Goal: Information Seeking & Learning: Learn about a topic

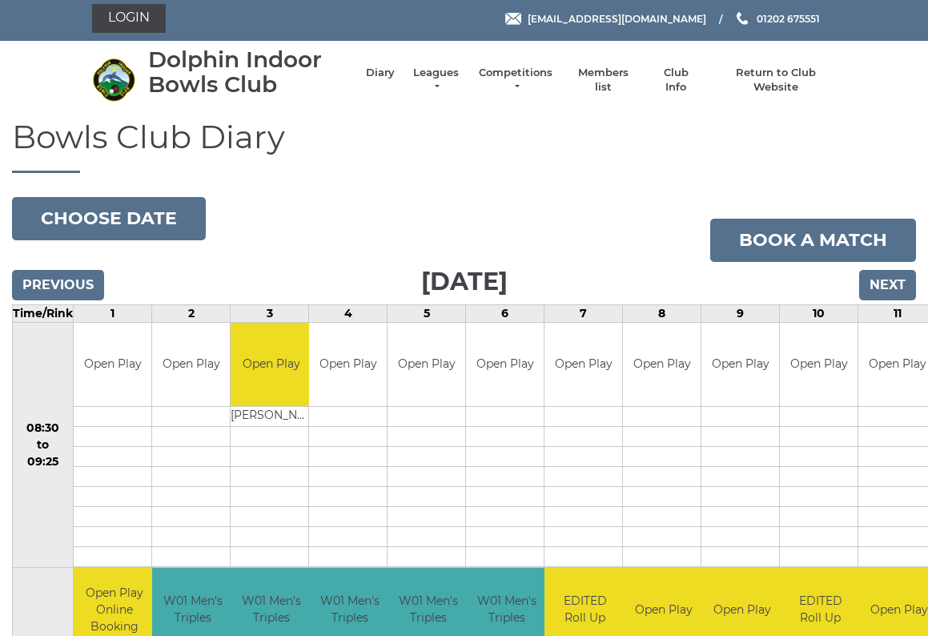
scroll to position [4, 0]
click at [461, 82] on link "Leagues" at bounding box center [436, 80] width 50 height 29
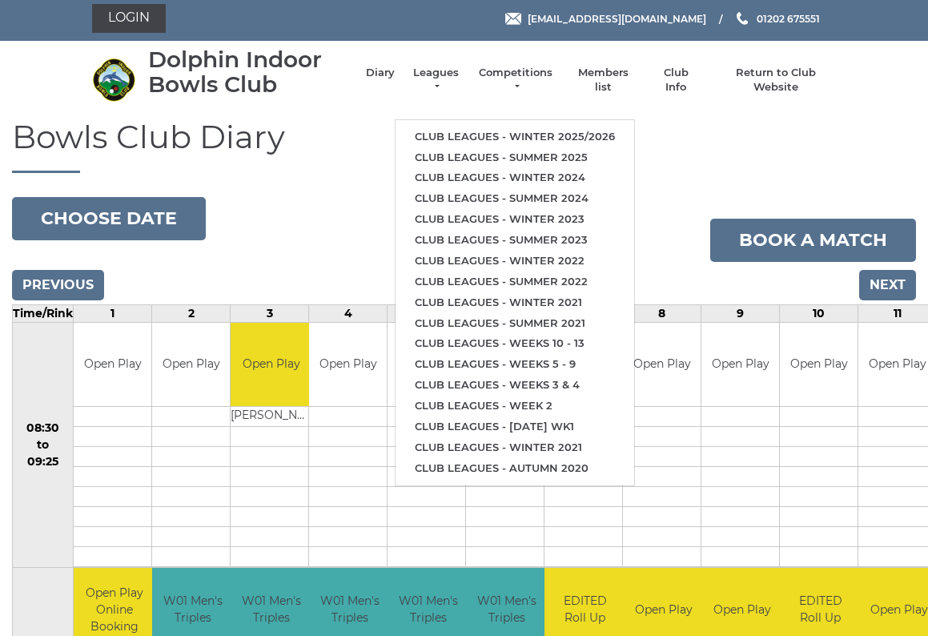
click at [536, 128] on link "Club leagues - Winter 2025/2026" at bounding box center [514, 136] width 239 height 21
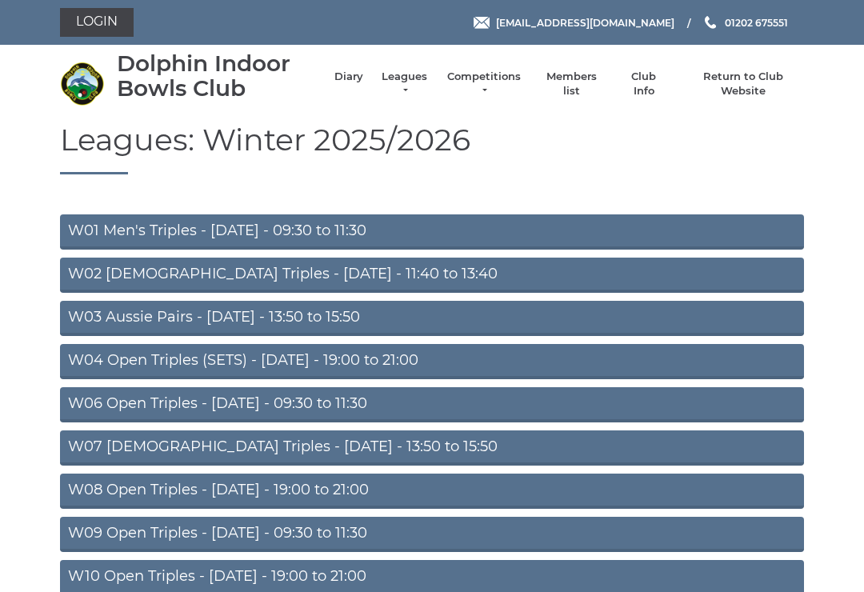
click at [310, 415] on link "W06 Open Triples - Tuesday - 09:30 to 11:30" at bounding box center [432, 404] width 744 height 35
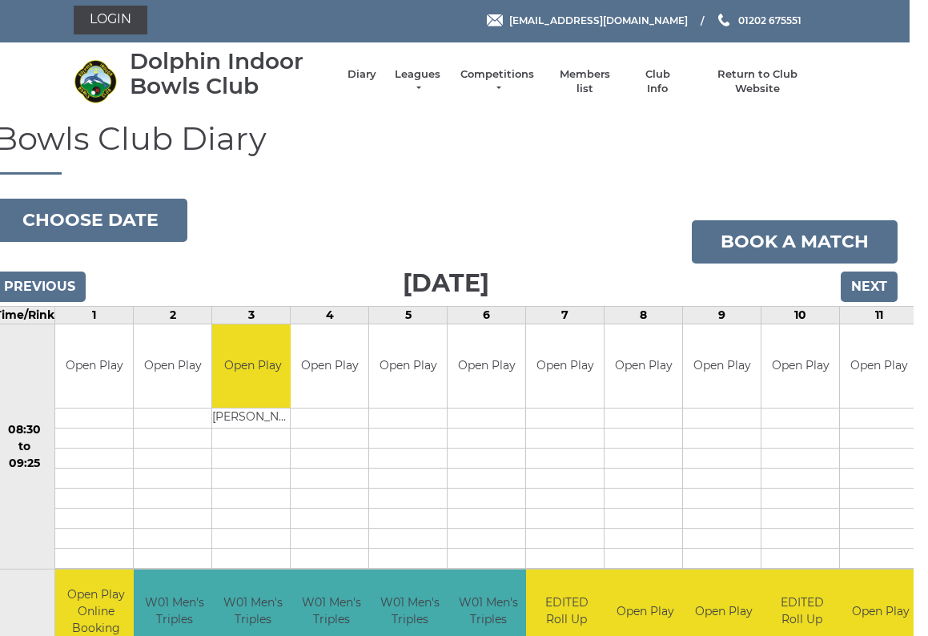
scroll to position [0, 4]
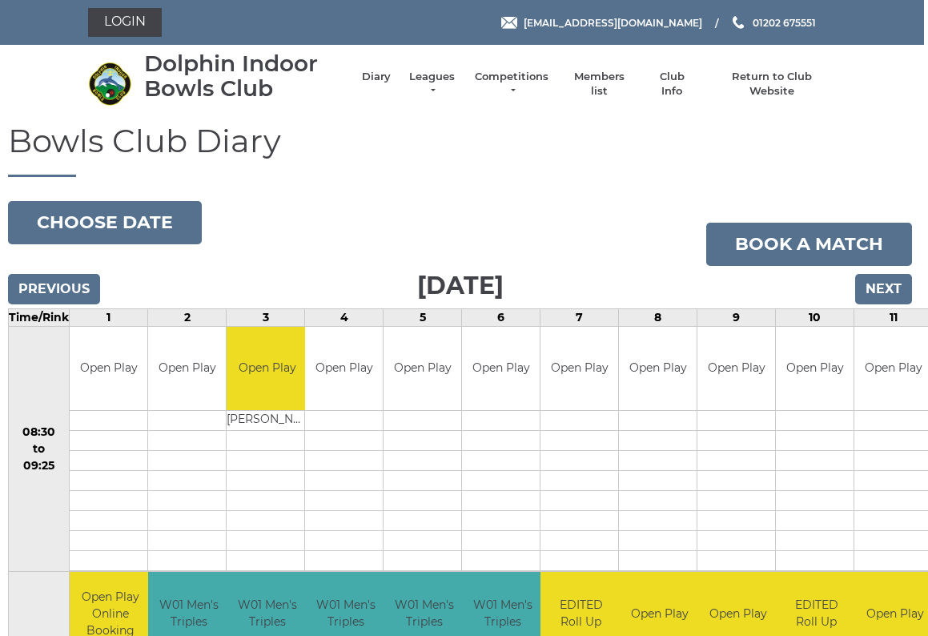
click at [527, 73] on li "Competitions Club competitions - Winter 2025/2026 Club competitions - Summer 20…" at bounding box center [503, 84] width 93 height 45
click at [434, 86] on link "Leagues" at bounding box center [432, 84] width 50 height 29
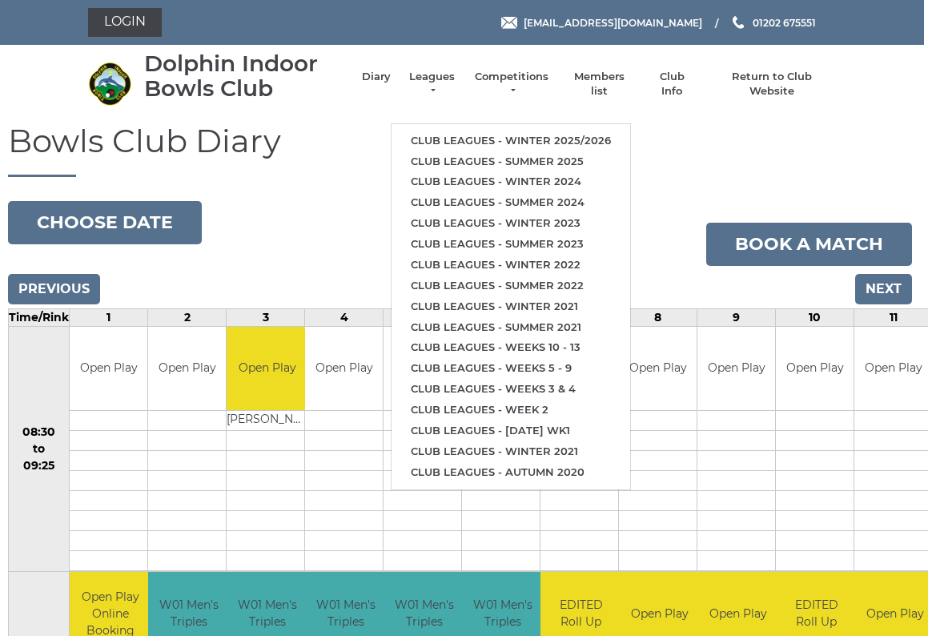
click at [558, 130] on link "Club leagues - Winter 2025/2026" at bounding box center [510, 140] width 239 height 21
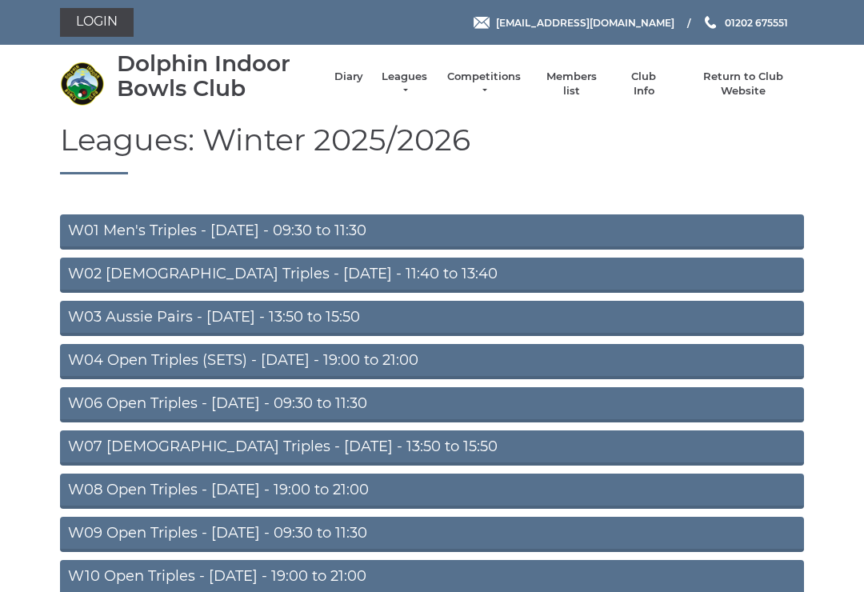
click at [255, 239] on link "W01 Men's Triples - Monday - 09:30 to 11:30" at bounding box center [432, 232] width 744 height 35
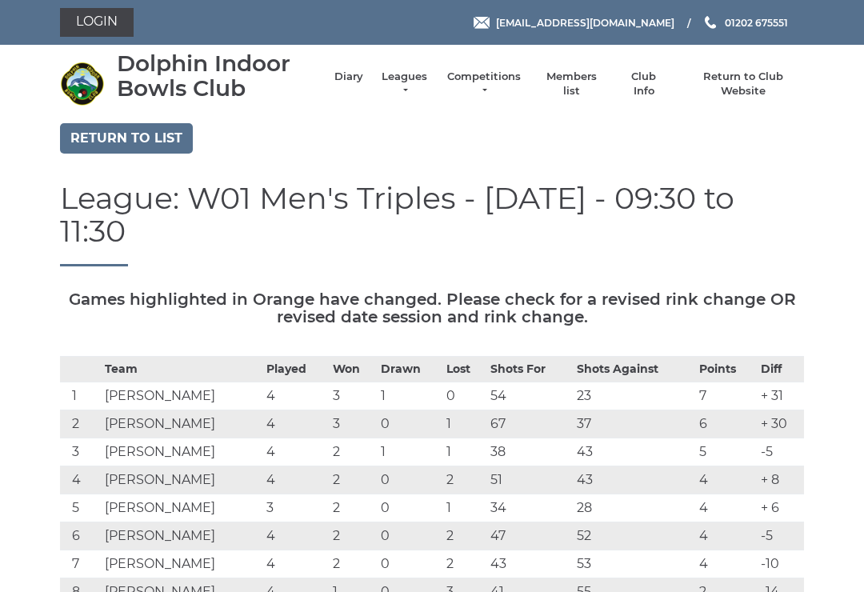
click at [419, 86] on link "Leagues" at bounding box center [404, 84] width 50 height 29
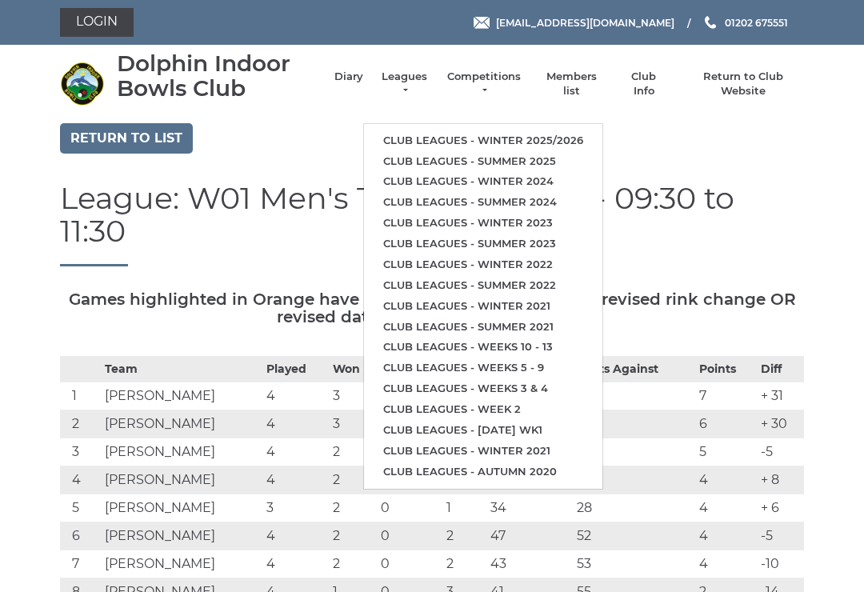
click at [498, 90] on link "Competitions" at bounding box center [484, 84] width 77 height 29
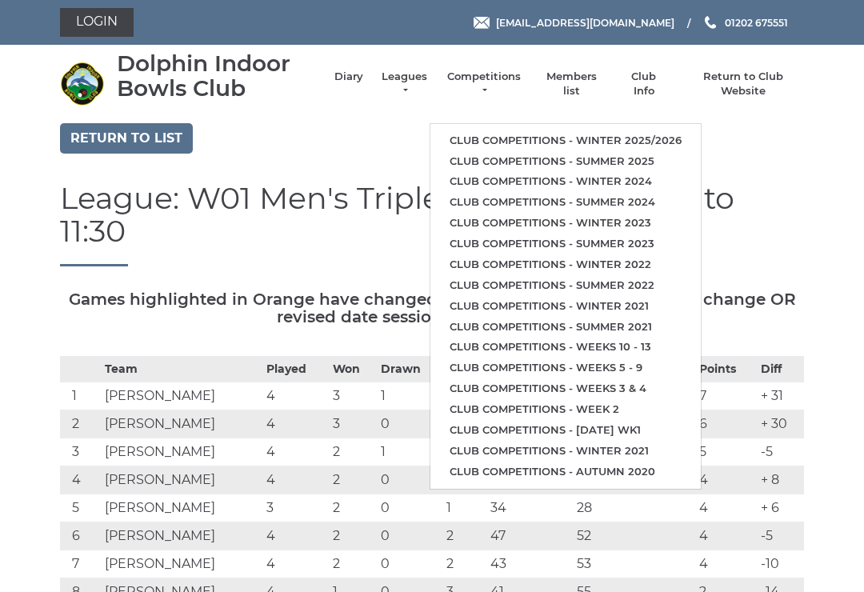
click at [555, 130] on link "Club competitions - Winter 2025/2026" at bounding box center [566, 140] width 271 height 21
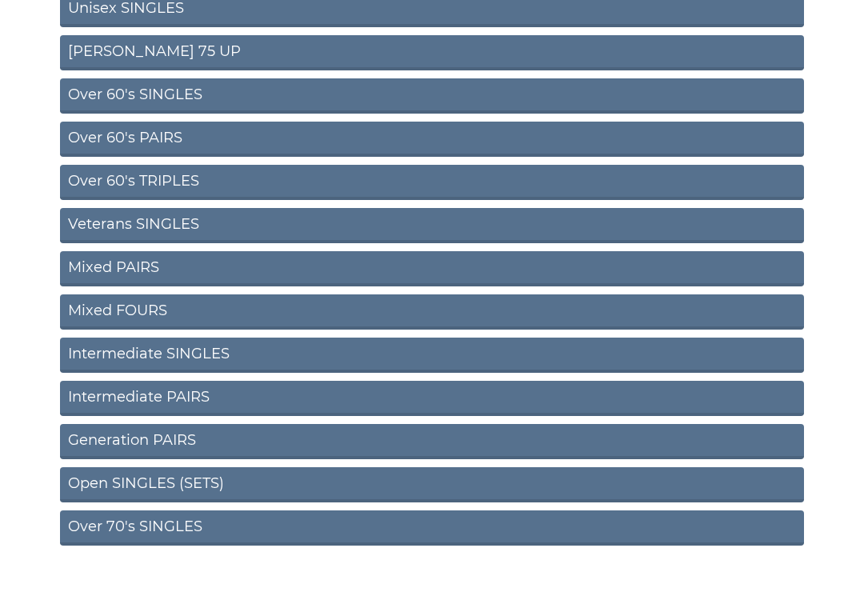
scroll to position [525, 0]
click at [184, 394] on link "Intermediate PAIRS" at bounding box center [432, 398] width 744 height 35
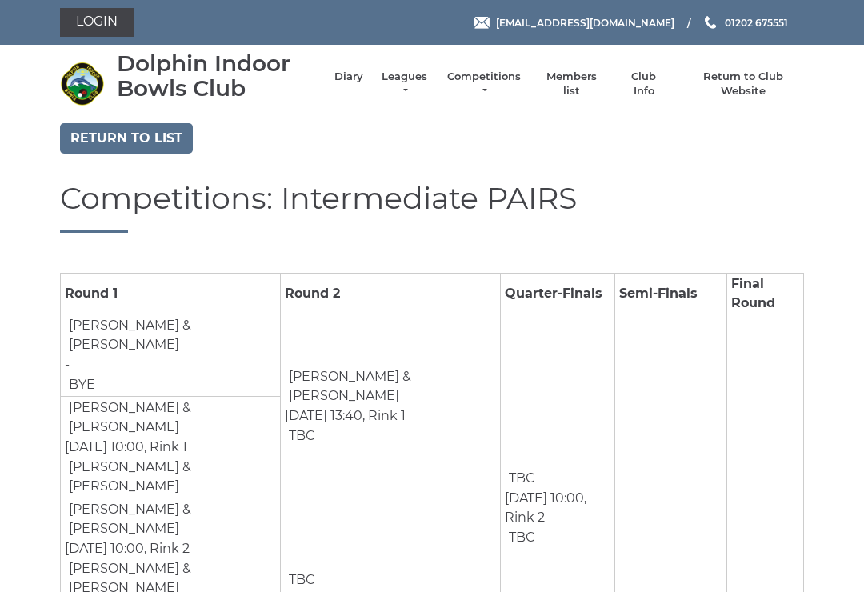
click at [504, 90] on link "Competitions" at bounding box center [484, 84] width 77 height 29
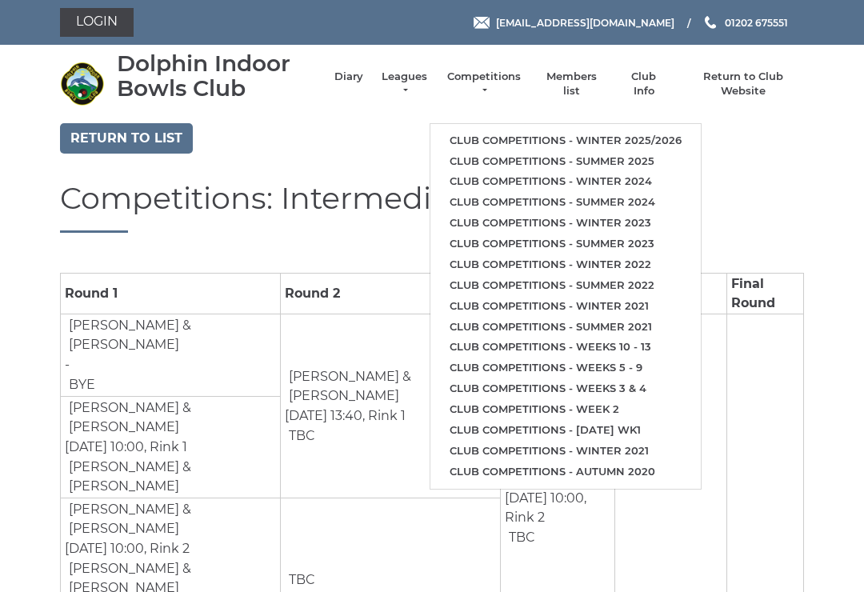
click at [162, 138] on link "Return to list" at bounding box center [126, 138] width 133 height 30
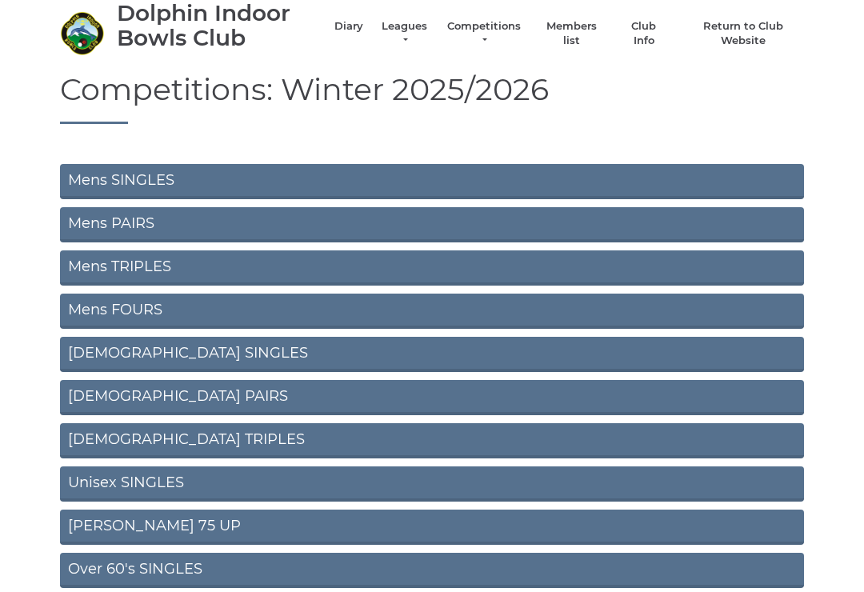
scroll to position [53, 0]
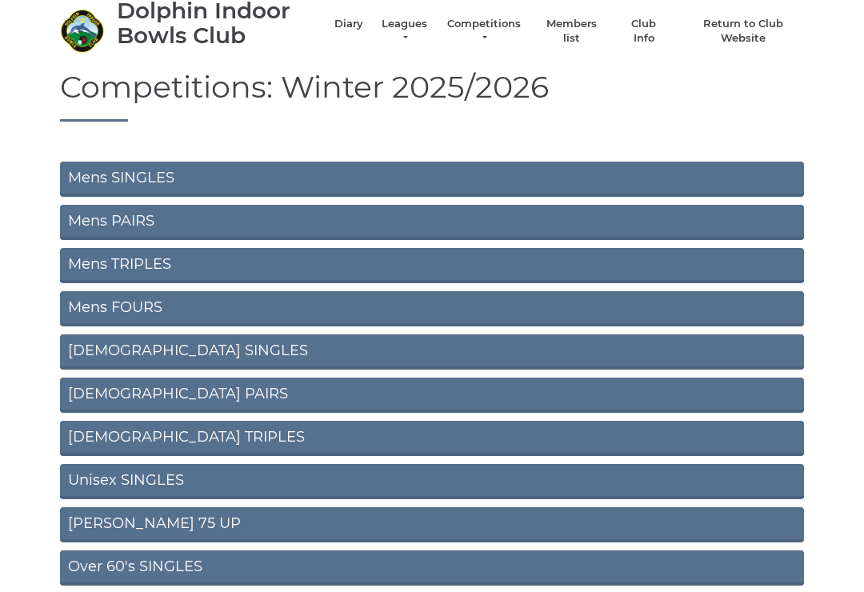
click at [158, 176] on link "Mens SINGLES" at bounding box center [432, 179] width 744 height 35
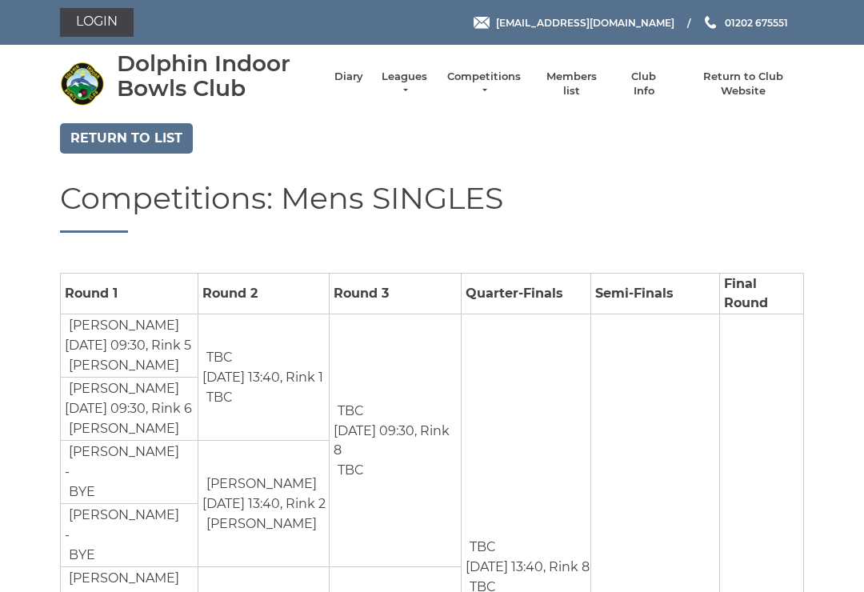
click at [147, 137] on link "Return to list" at bounding box center [126, 138] width 133 height 30
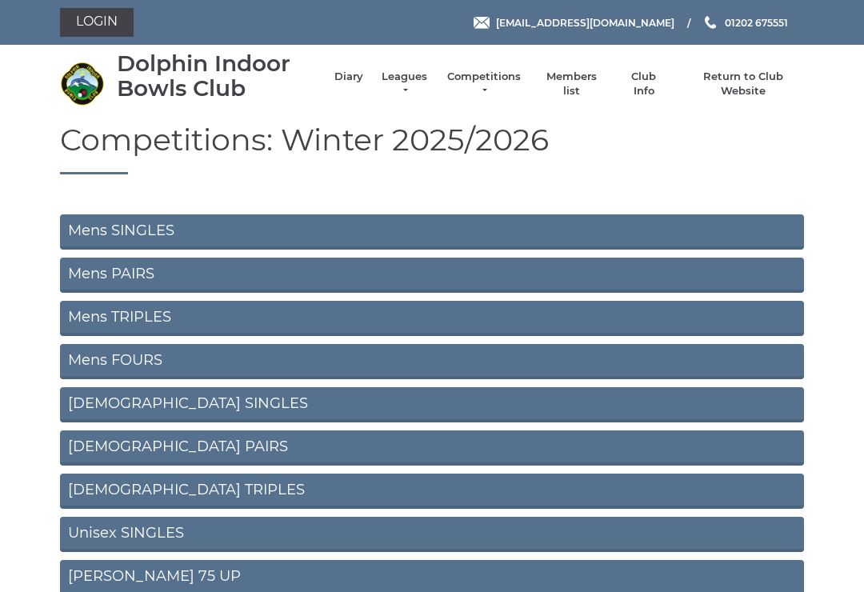
click at [136, 277] on link "Mens PAIRS" at bounding box center [432, 275] width 744 height 35
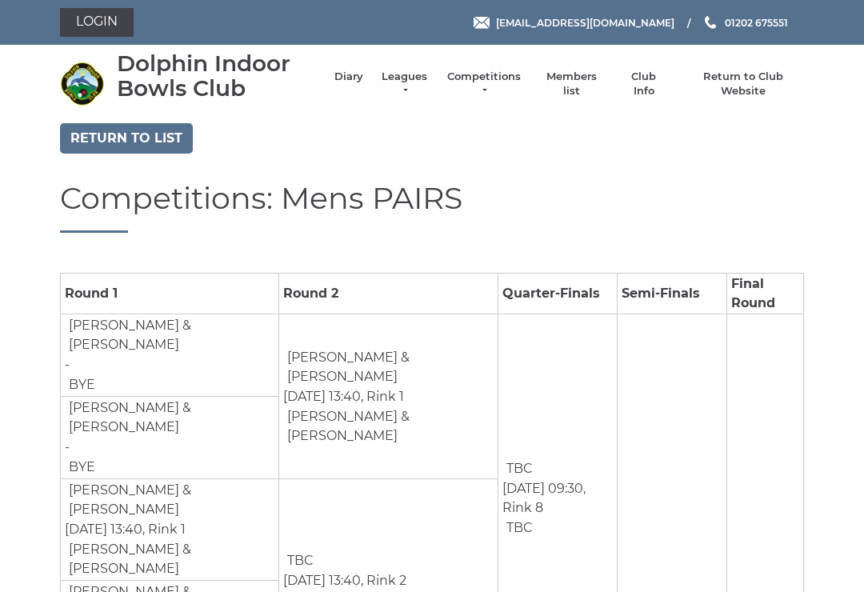
click at [142, 146] on link "Return to list" at bounding box center [126, 138] width 133 height 30
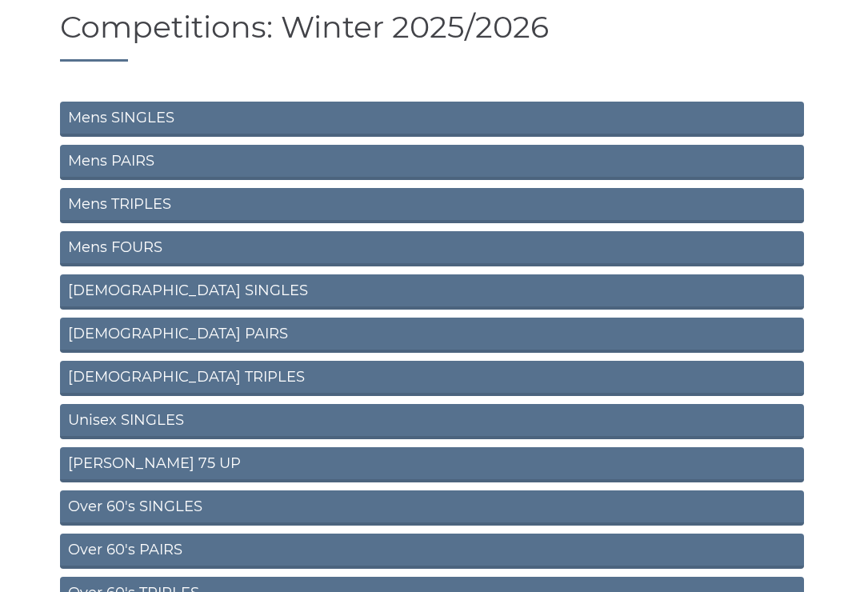
scroll to position [114, 0]
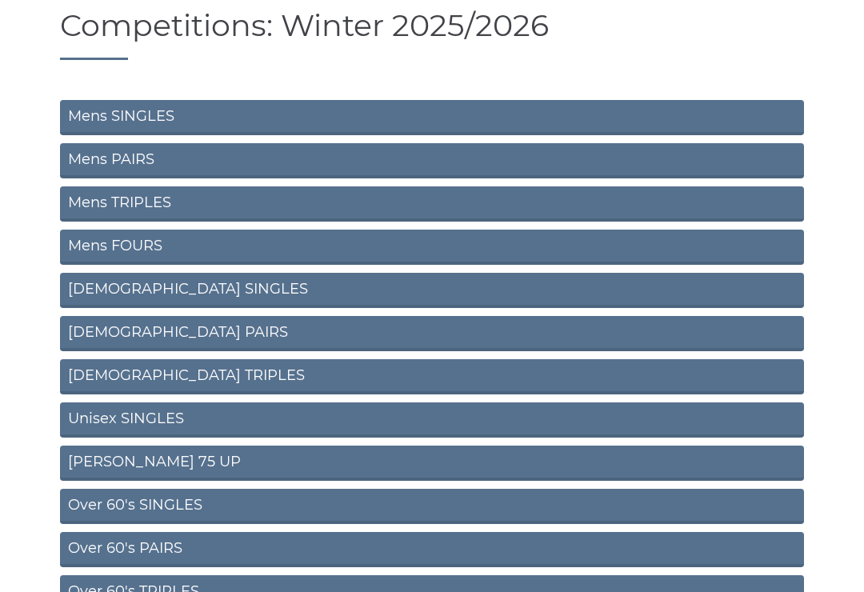
click at [165, 212] on link "Mens TRIPLES" at bounding box center [432, 204] width 744 height 35
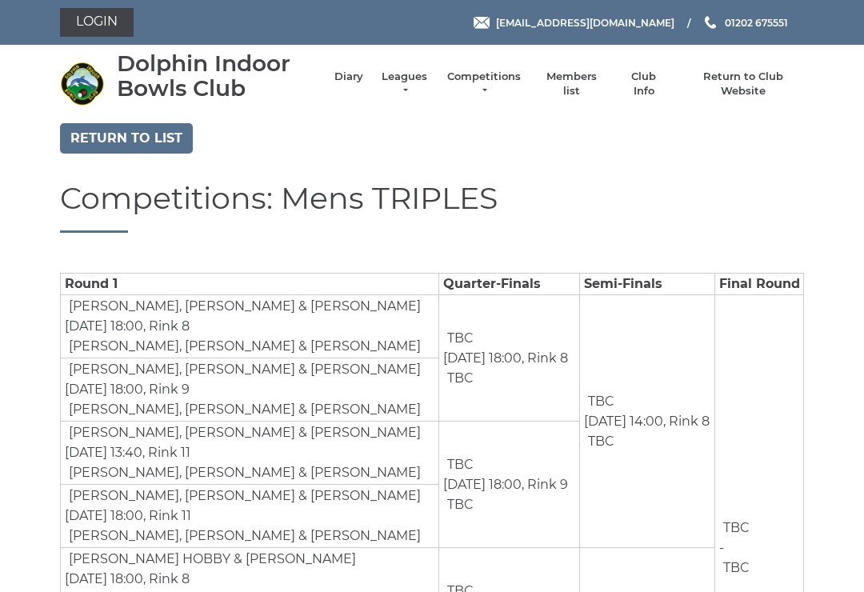
click at [151, 135] on link "Return to list" at bounding box center [126, 138] width 133 height 30
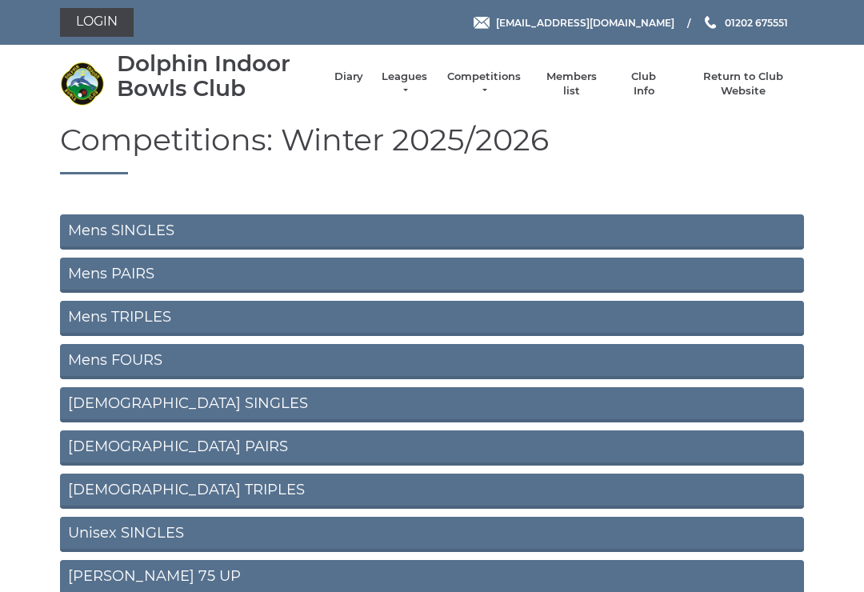
click at [150, 363] on link "Mens FOURS" at bounding box center [432, 361] width 744 height 35
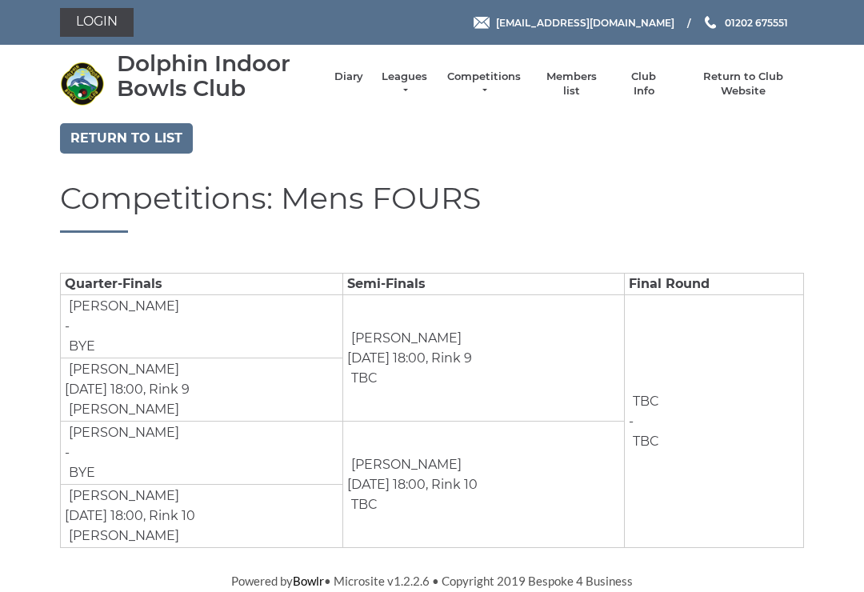
click at [130, 146] on link "Return to list" at bounding box center [126, 138] width 133 height 30
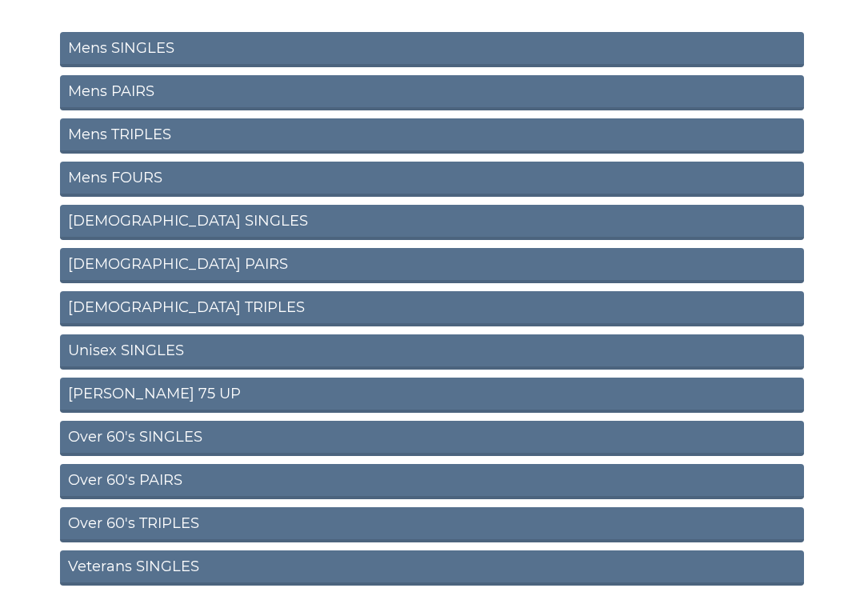
scroll to position [207, 0]
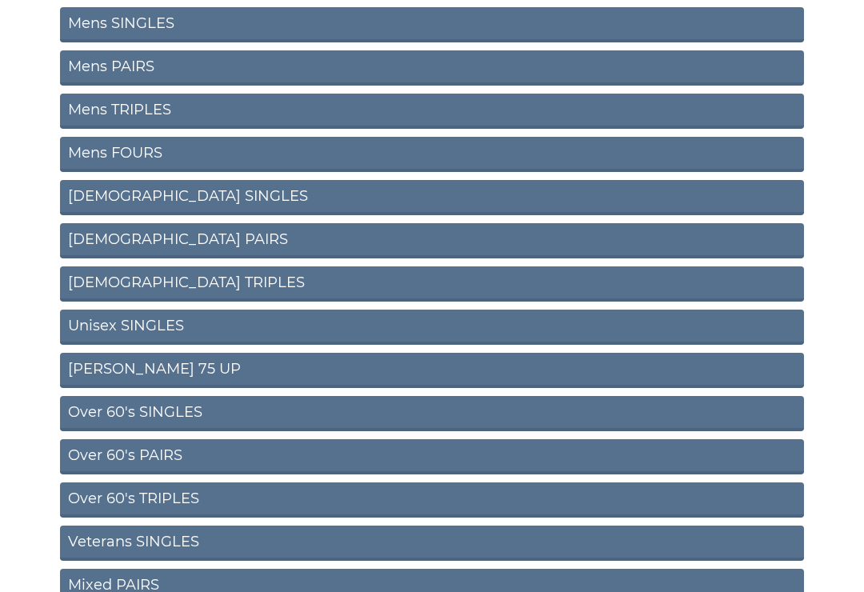
click at [156, 190] on link "[DEMOGRAPHIC_DATA] SINGLES" at bounding box center [432, 197] width 744 height 35
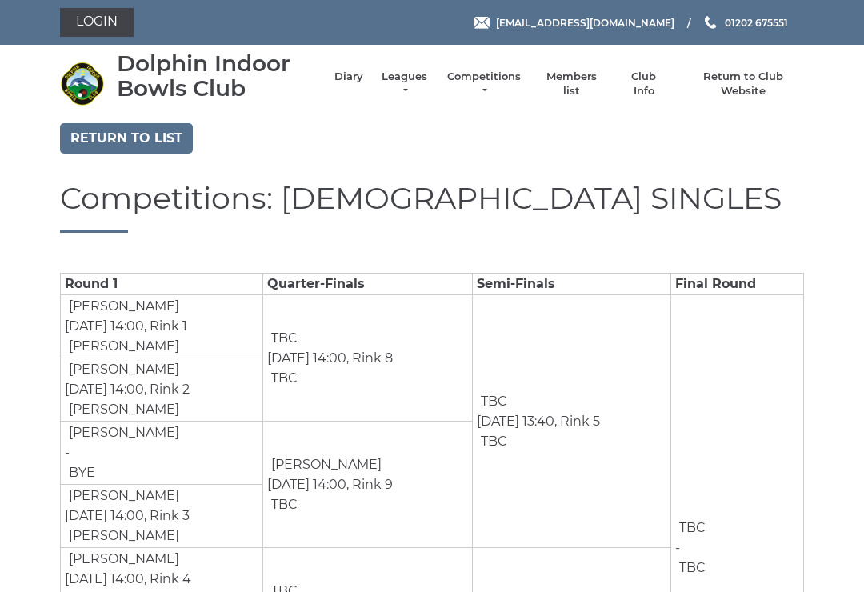
click at [115, 143] on link "Return to list" at bounding box center [126, 138] width 133 height 30
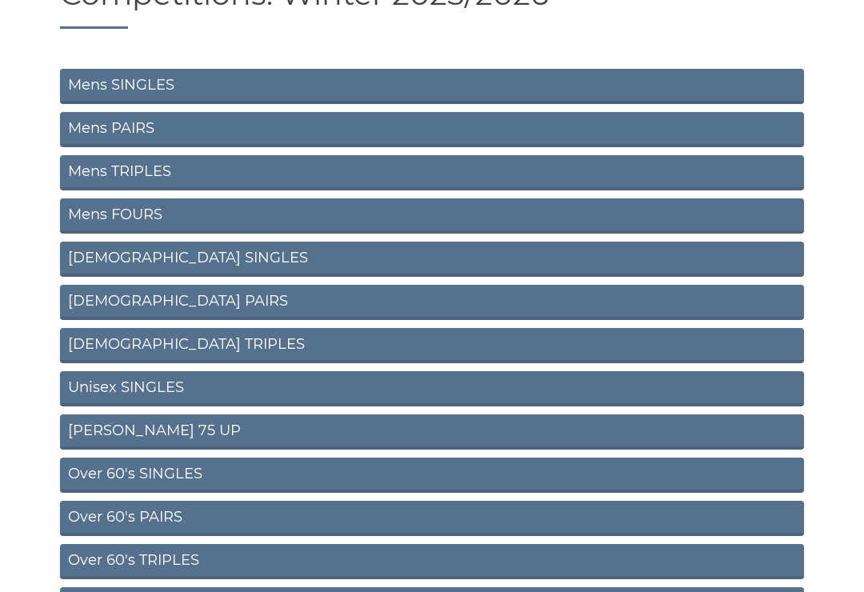
scroll to position [154, 0]
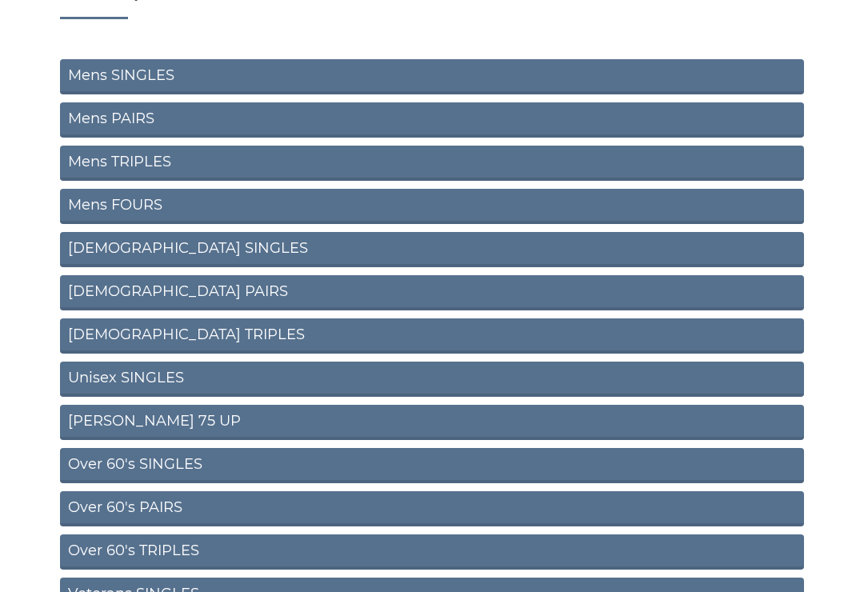
click at [165, 291] on link "Ladies PAIRS" at bounding box center [432, 293] width 744 height 35
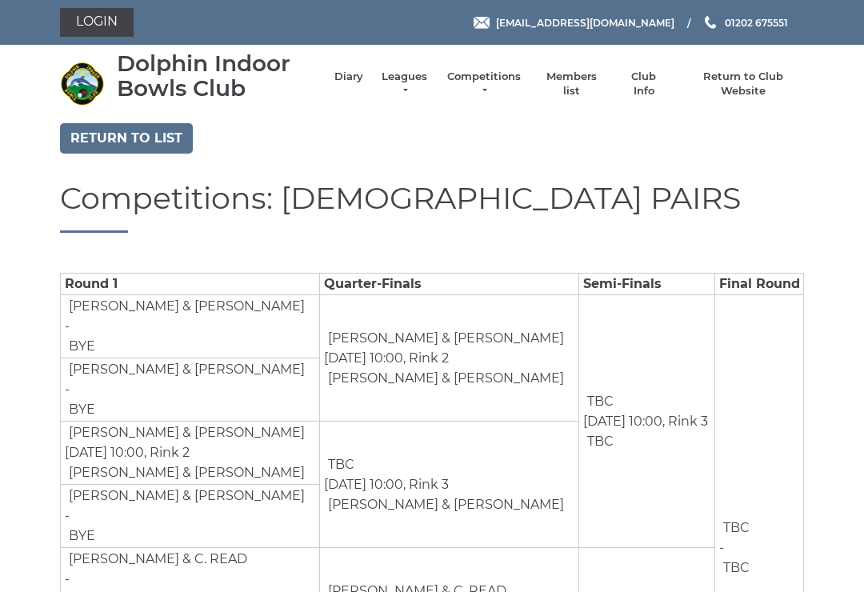
click at [154, 142] on link "Return to list" at bounding box center [126, 138] width 133 height 30
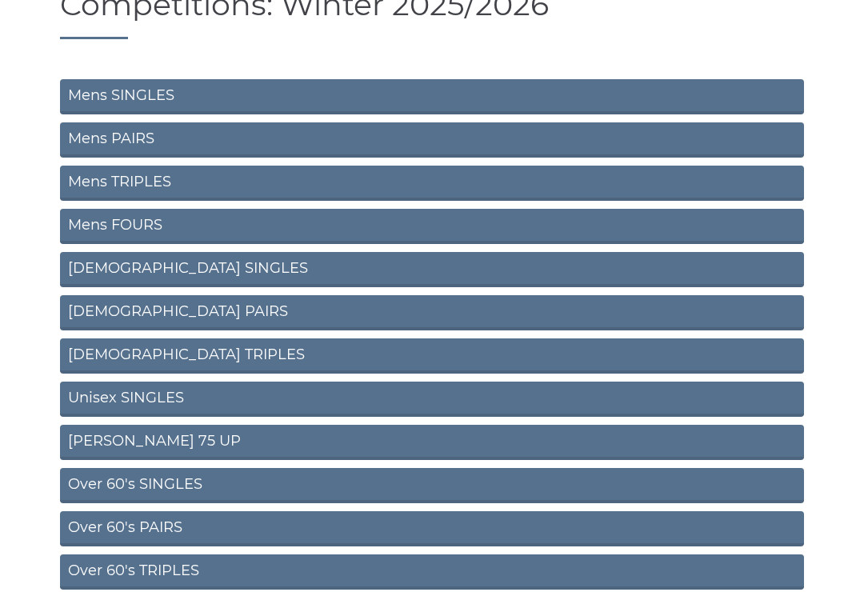
scroll to position [135, 0]
click at [177, 355] on link "Ladies TRIPLES" at bounding box center [432, 356] width 744 height 35
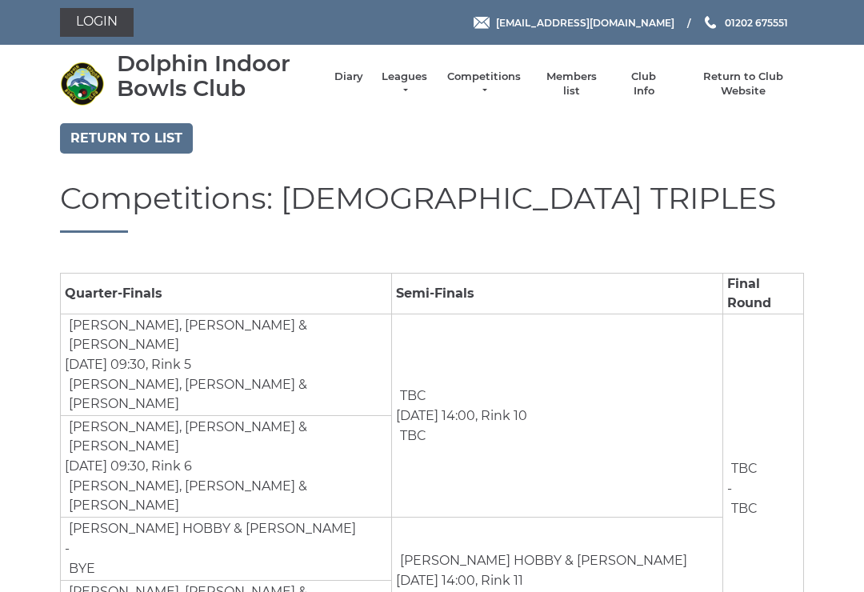
click at [158, 150] on link "Return to list" at bounding box center [126, 138] width 133 height 30
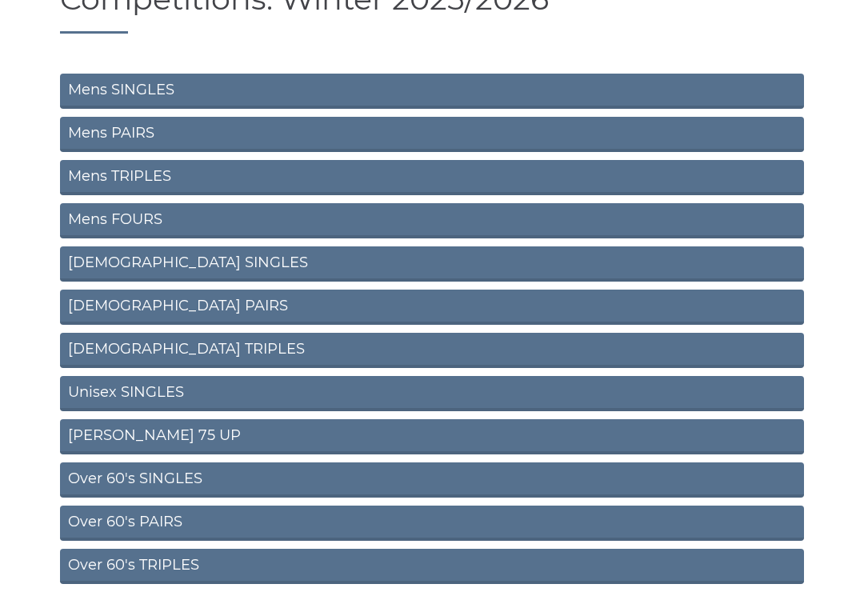
scroll to position [141, 0]
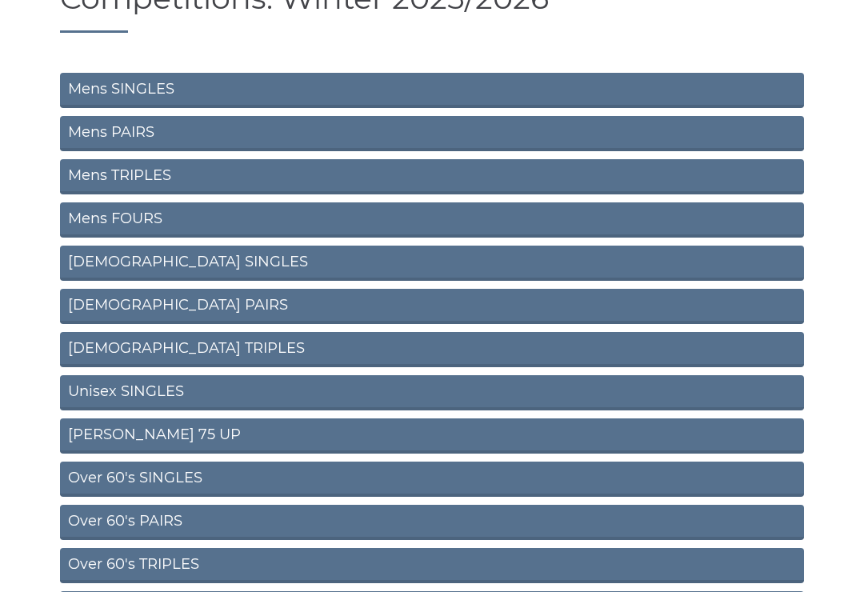
click at [161, 393] on link "Unisex SINGLES" at bounding box center [432, 393] width 744 height 35
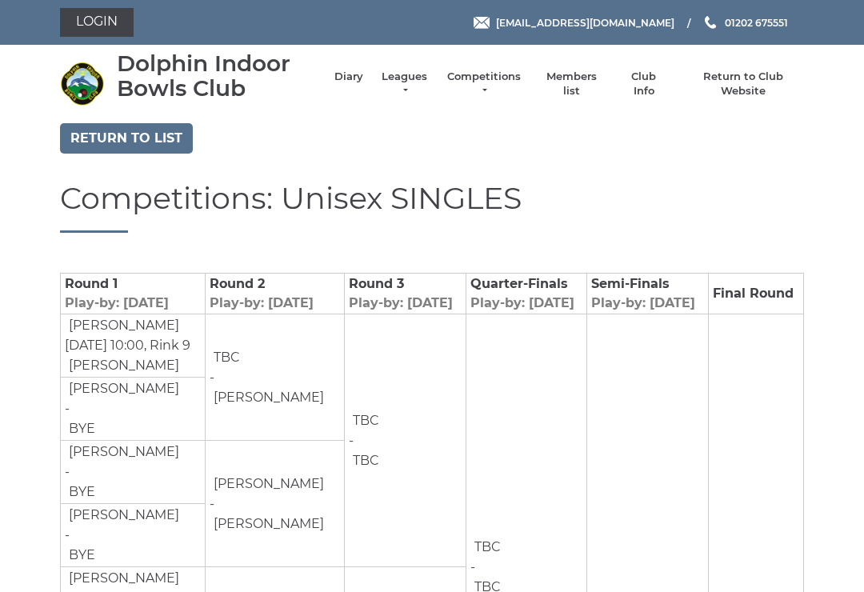
click at [155, 147] on link "Return to list" at bounding box center [126, 138] width 133 height 30
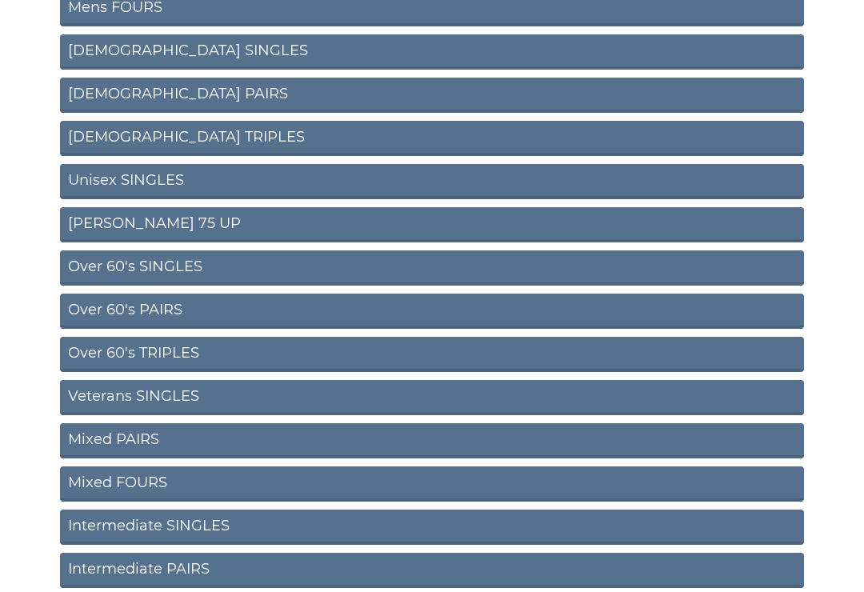
scroll to position [353, 0]
click at [169, 221] on link "Ron Jeffery 75 UP" at bounding box center [432, 224] width 744 height 35
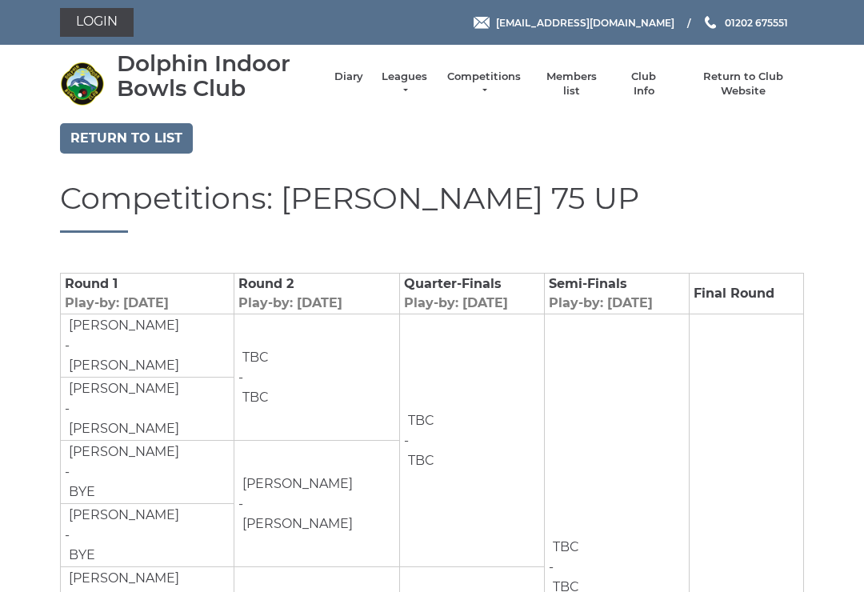
click at [138, 141] on link "Return to list" at bounding box center [126, 138] width 133 height 30
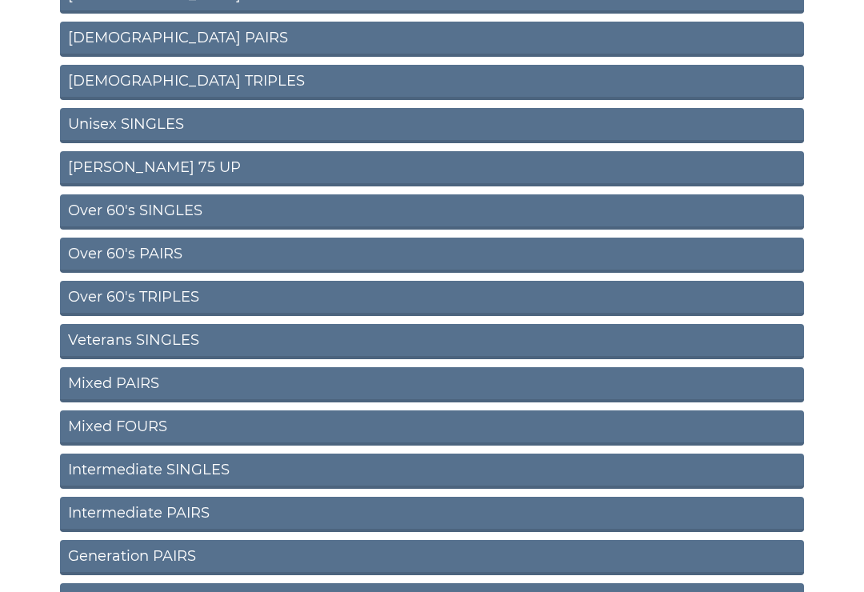
scroll to position [409, 0]
click at [190, 215] on link "Over 60's SINGLES" at bounding box center [432, 211] width 744 height 35
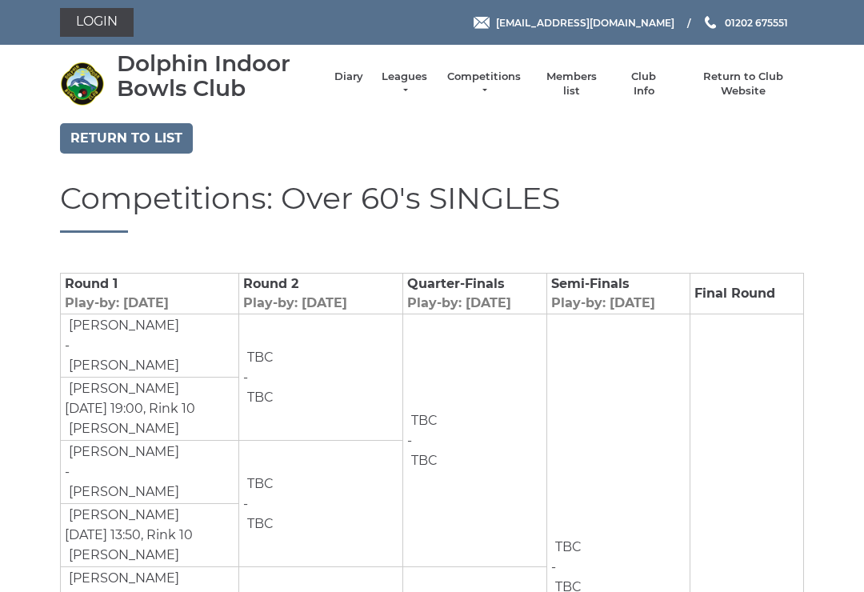
click at [150, 143] on link "Return to list" at bounding box center [126, 138] width 133 height 30
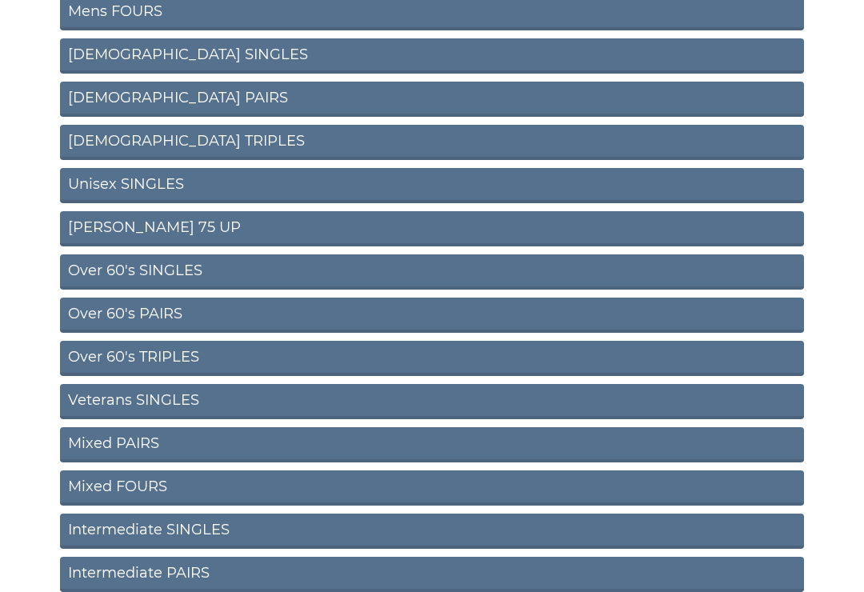
scroll to position [349, 0]
click at [166, 359] on link "Over 60's TRIPLES" at bounding box center [432, 358] width 744 height 35
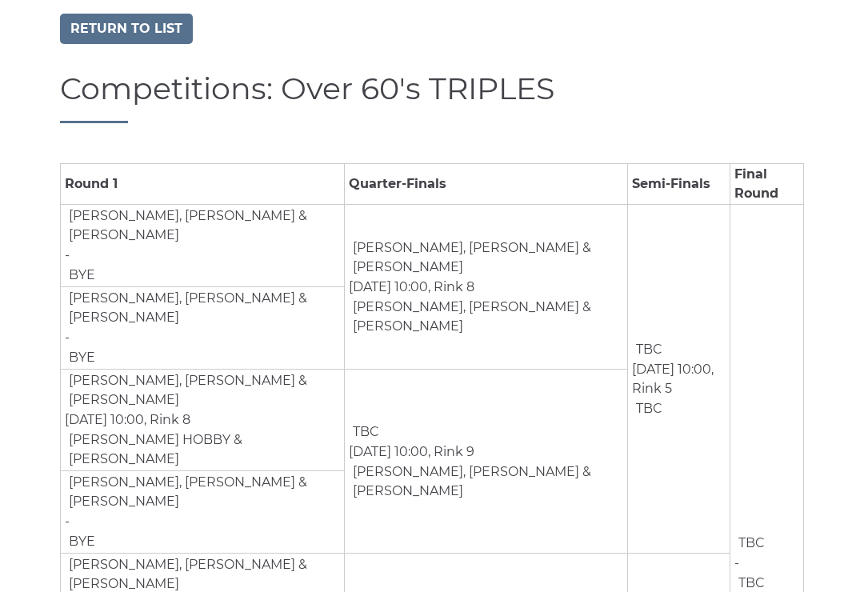
scroll to position [96, 0]
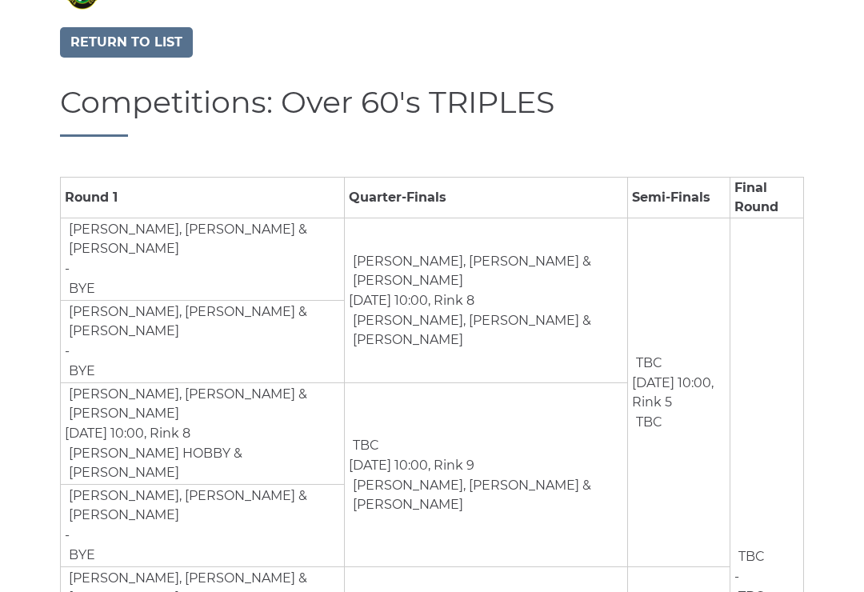
click at [158, 46] on link "Return to list" at bounding box center [126, 42] width 133 height 30
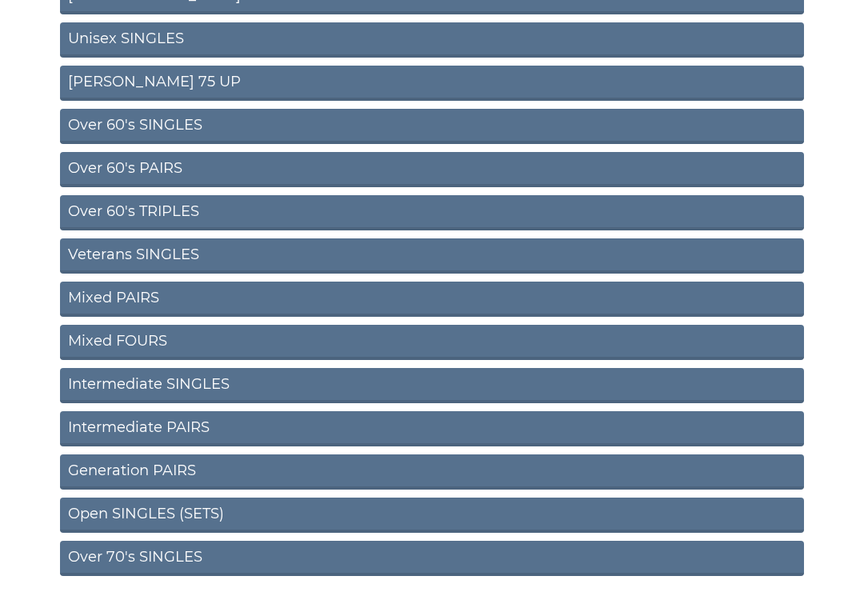
scroll to position [530, 0]
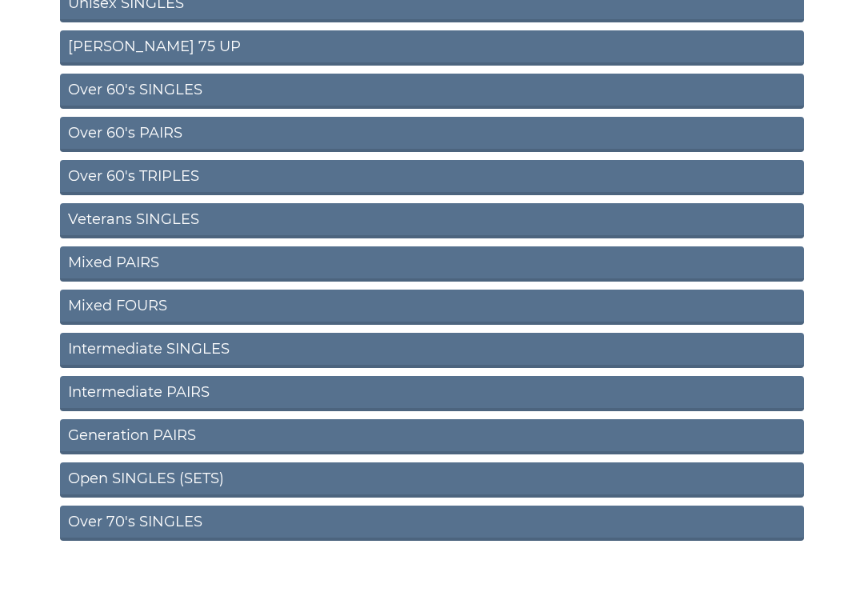
click at [173, 220] on link "Veterans SINGLES" at bounding box center [432, 220] width 744 height 35
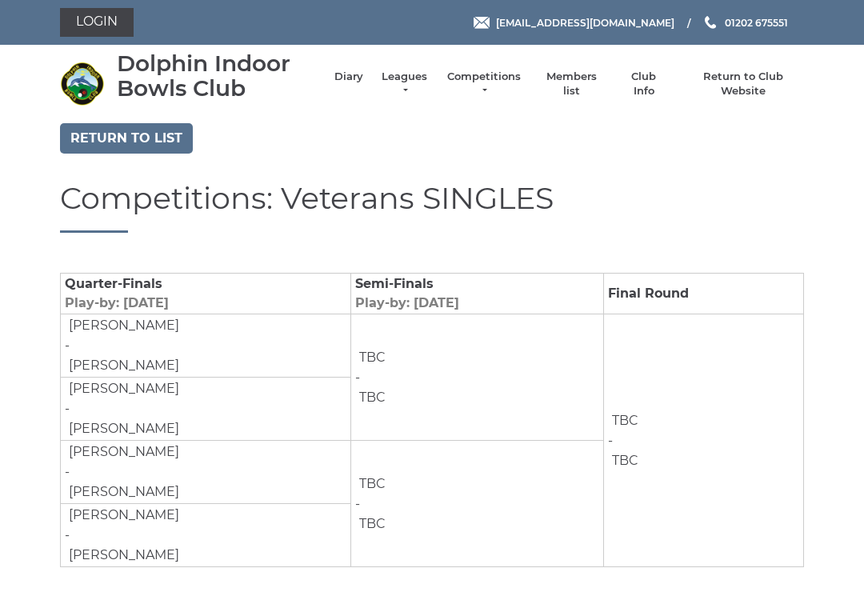
scroll to position [15, 0]
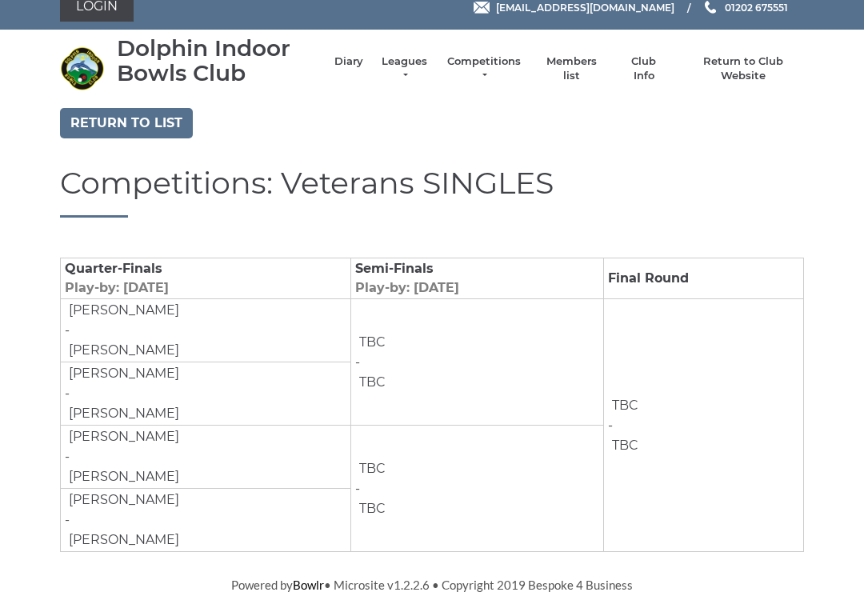
click at [122, 125] on link "Return to list" at bounding box center [126, 123] width 133 height 30
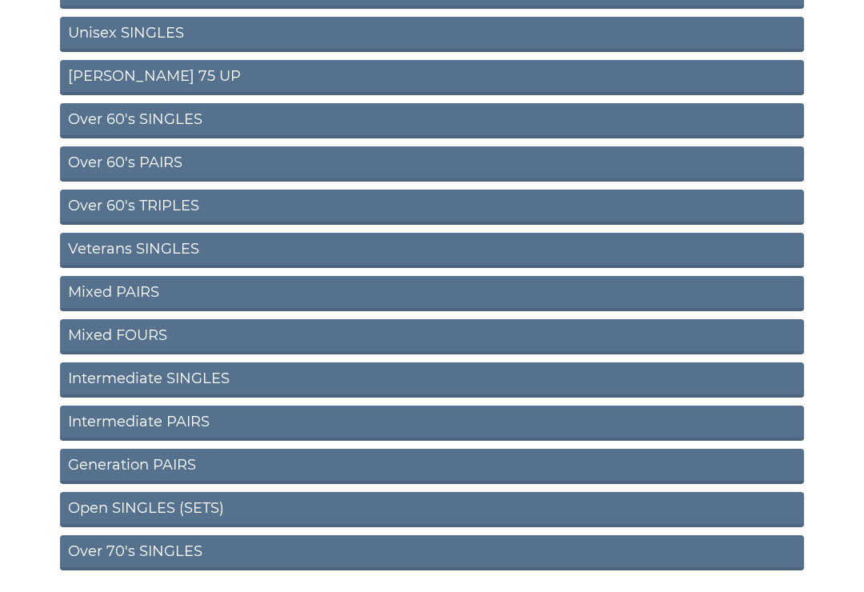
scroll to position [530, 0]
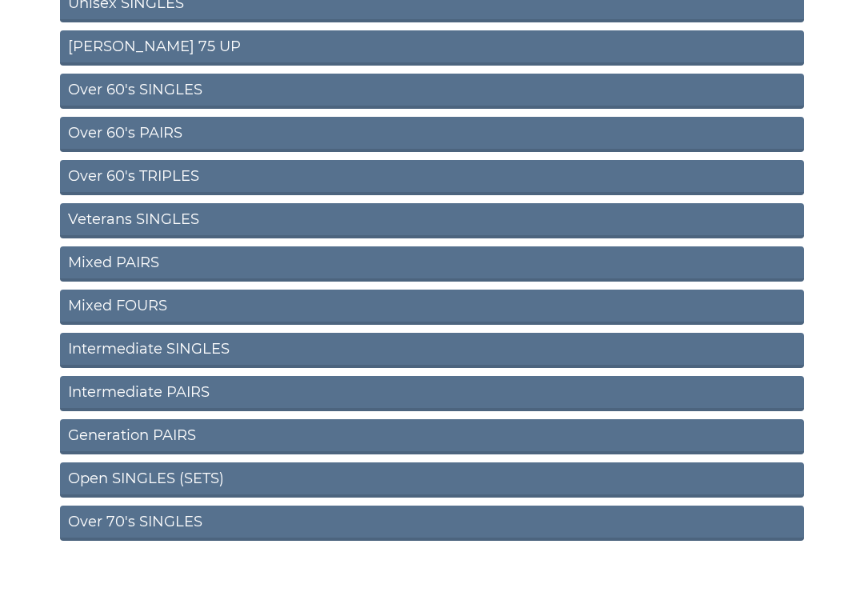
click at [134, 263] on link "Mixed PAIRS" at bounding box center [432, 264] width 744 height 35
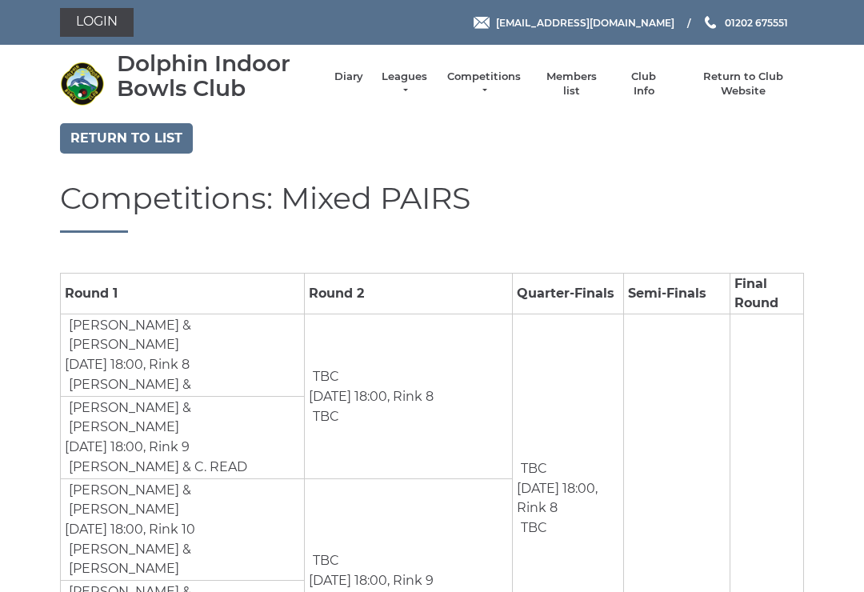
click at [146, 138] on link "Return to list" at bounding box center [126, 138] width 133 height 30
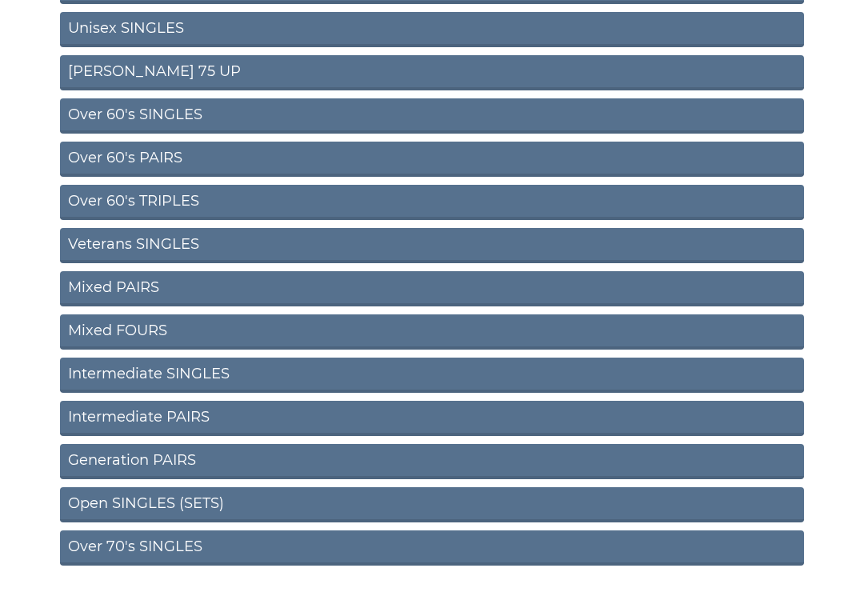
scroll to position [530, 0]
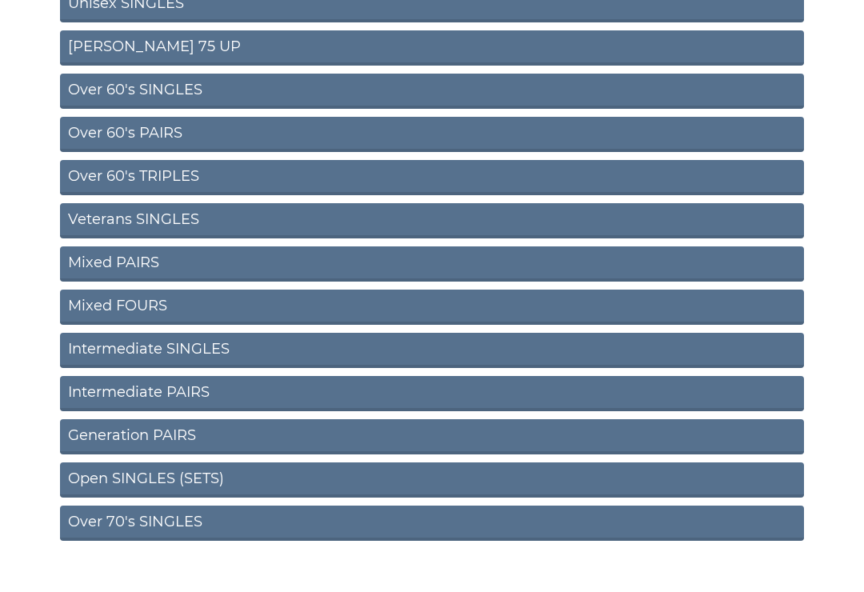
click at [169, 389] on link "Intermediate PAIRS" at bounding box center [432, 393] width 744 height 35
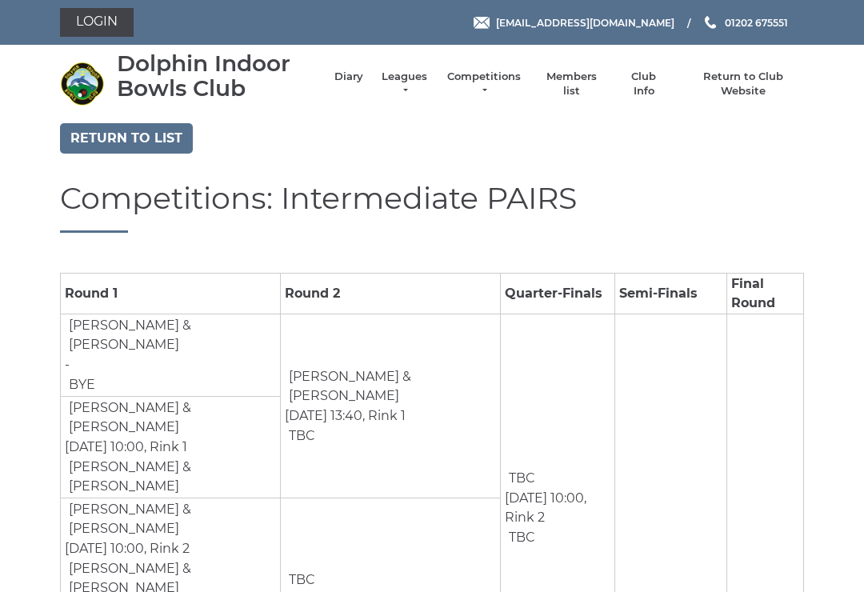
click at [162, 144] on link "Return to list" at bounding box center [126, 138] width 133 height 30
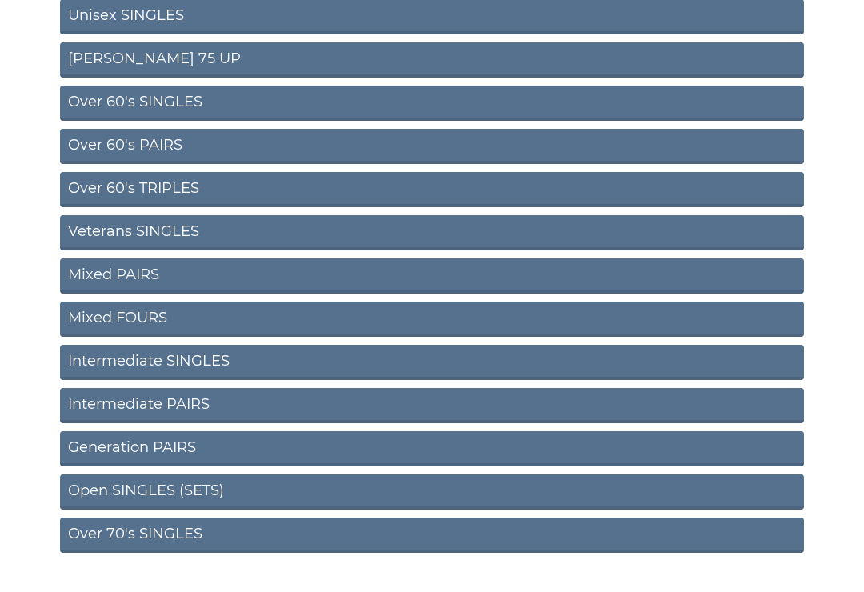
scroll to position [530, 0]
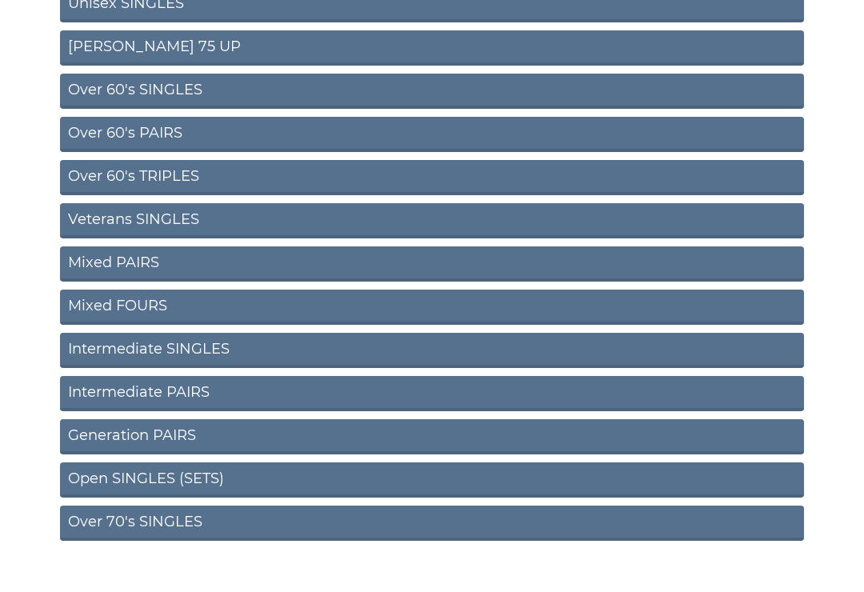
click at [170, 349] on link "Intermediate SINGLES" at bounding box center [432, 350] width 744 height 35
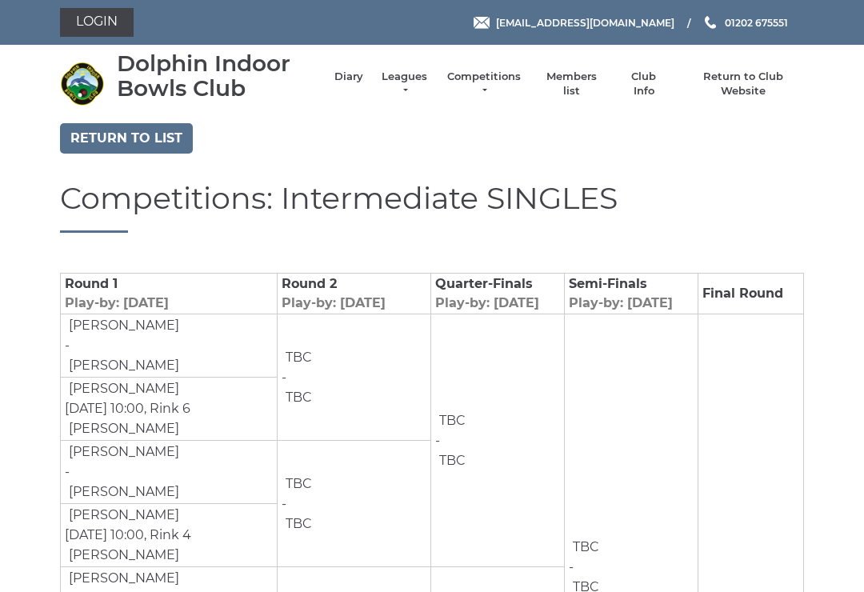
click at [154, 144] on link "Return to list" at bounding box center [126, 138] width 133 height 30
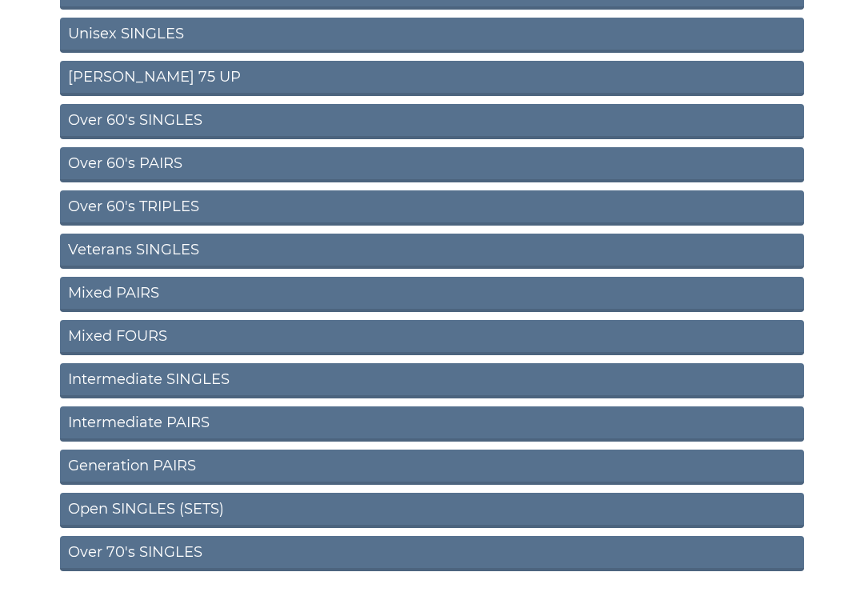
scroll to position [530, 0]
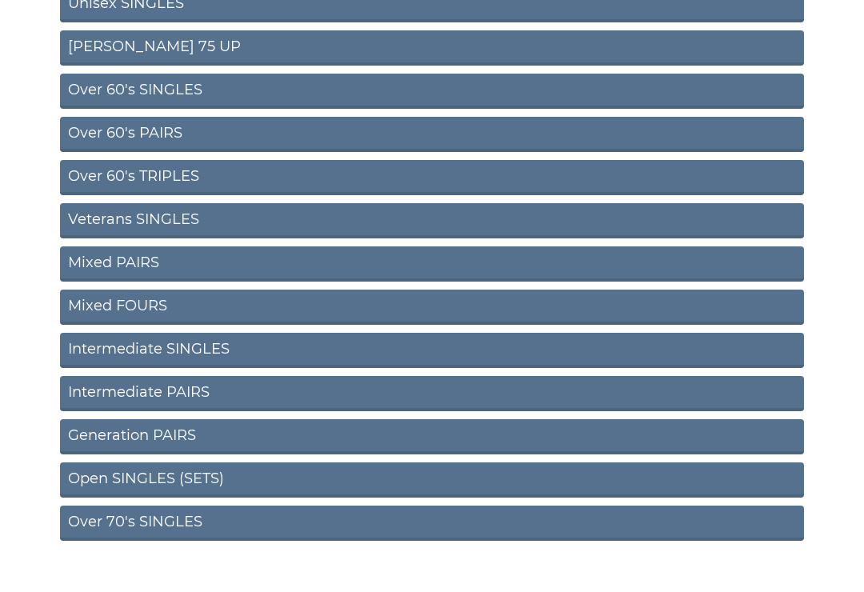
click at [169, 442] on link "Generation PAIRS" at bounding box center [432, 436] width 744 height 35
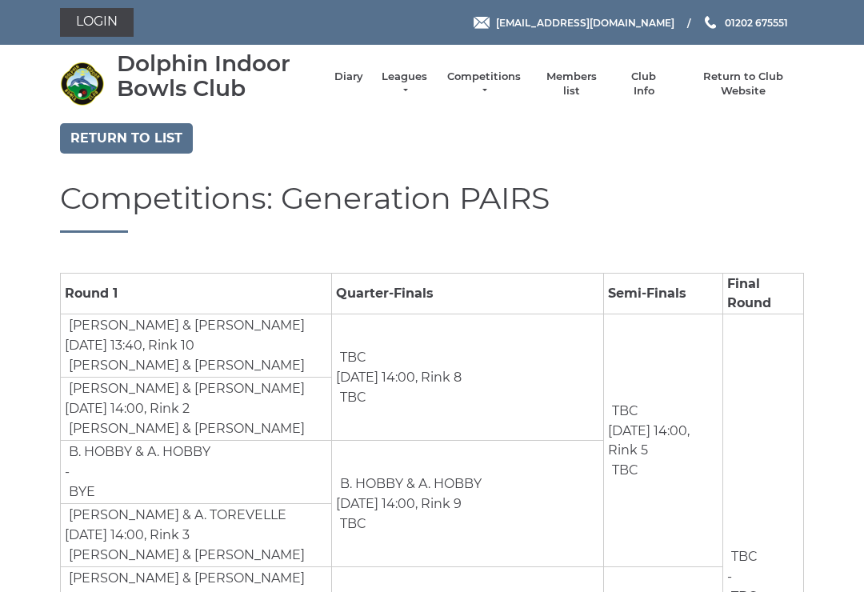
click at [157, 135] on link "Return to list" at bounding box center [126, 138] width 133 height 30
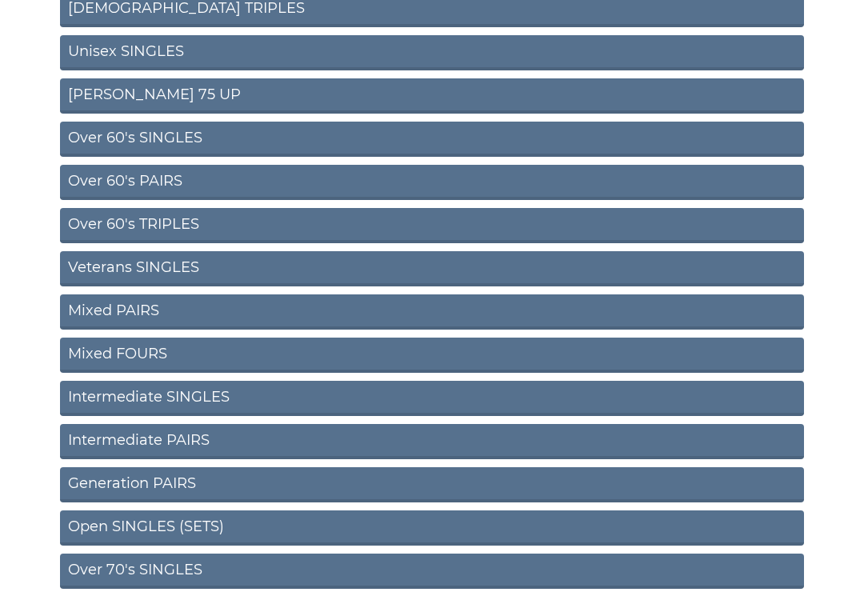
scroll to position [530, 0]
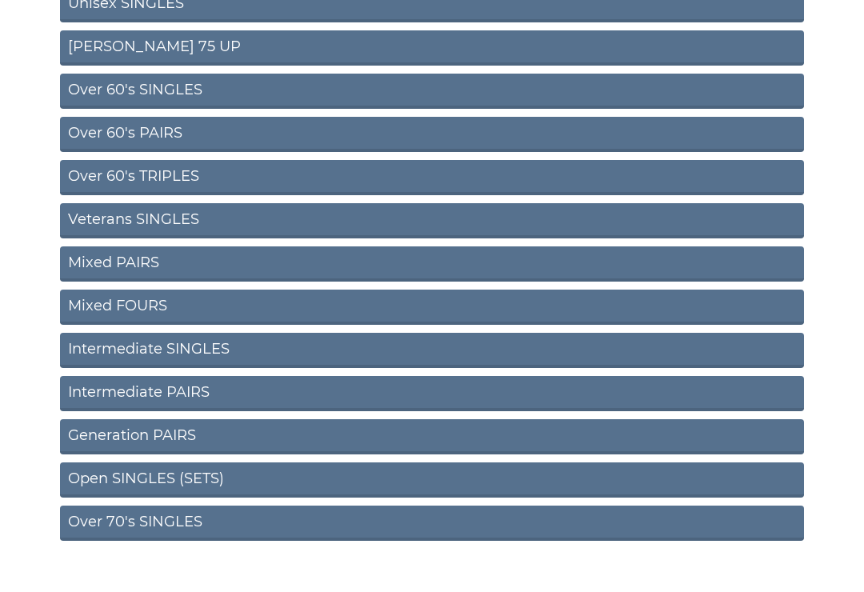
click at [142, 472] on link "Open SINGLES (SETS)" at bounding box center [432, 480] width 744 height 35
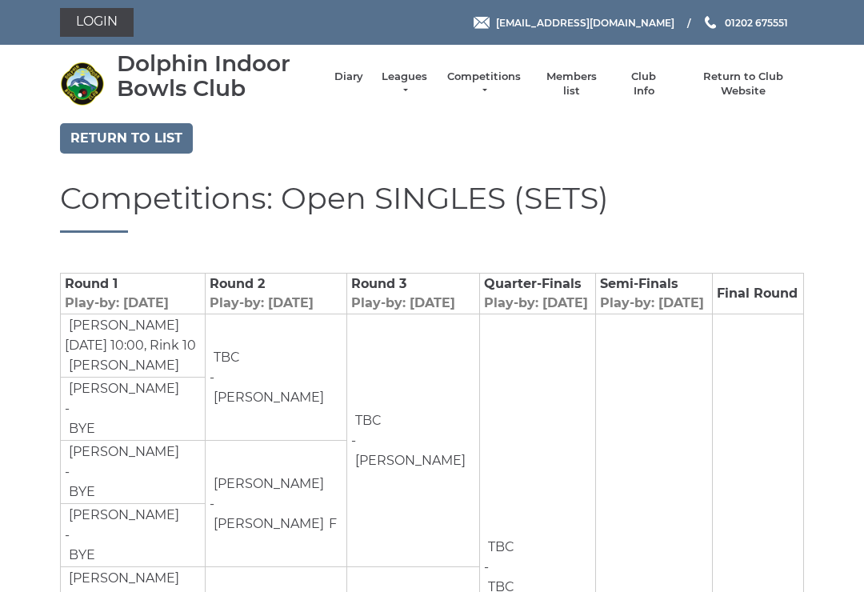
click at [137, 148] on link "Return to list" at bounding box center [126, 138] width 133 height 30
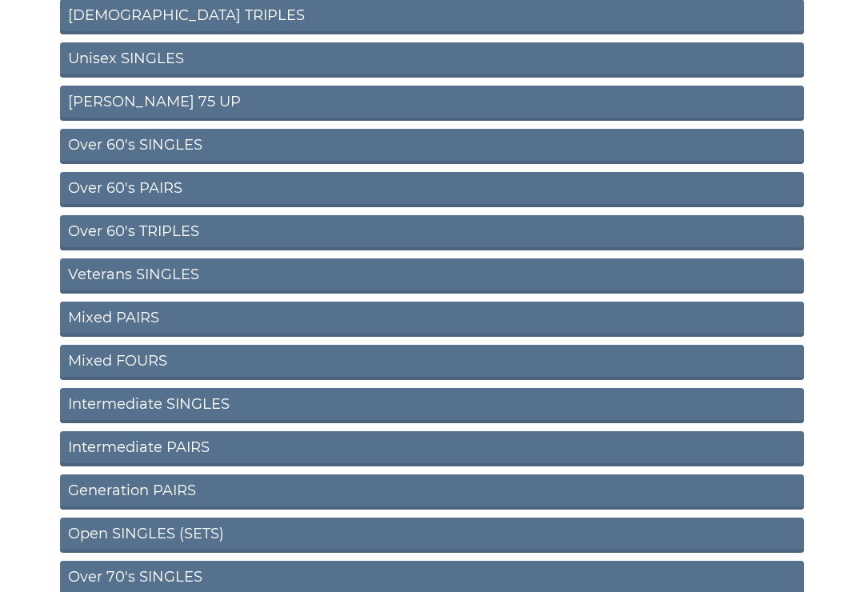
scroll to position [530, 0]
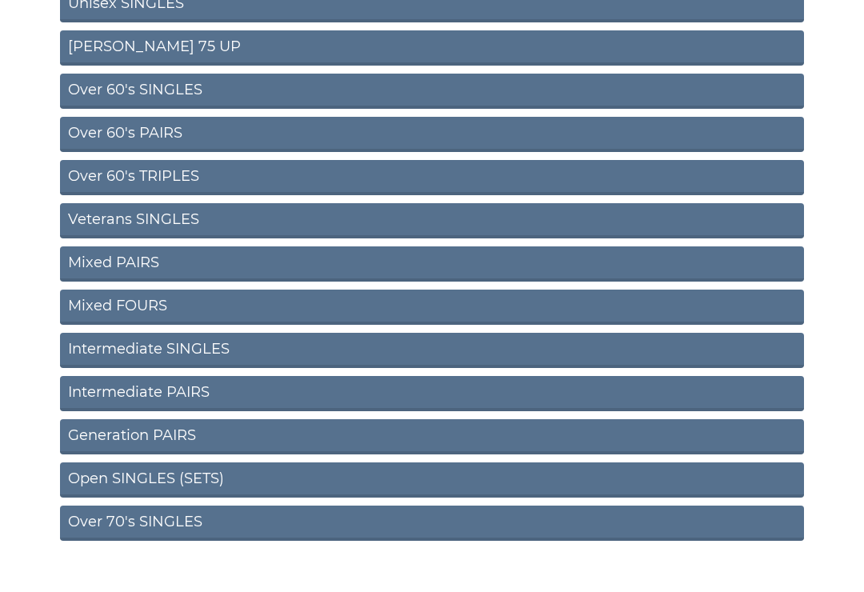
click at [152, 527] on link "Over 70's SINGLES" at bounding box center [432, 523] width 744 height 35
